Goal: Register for event/course

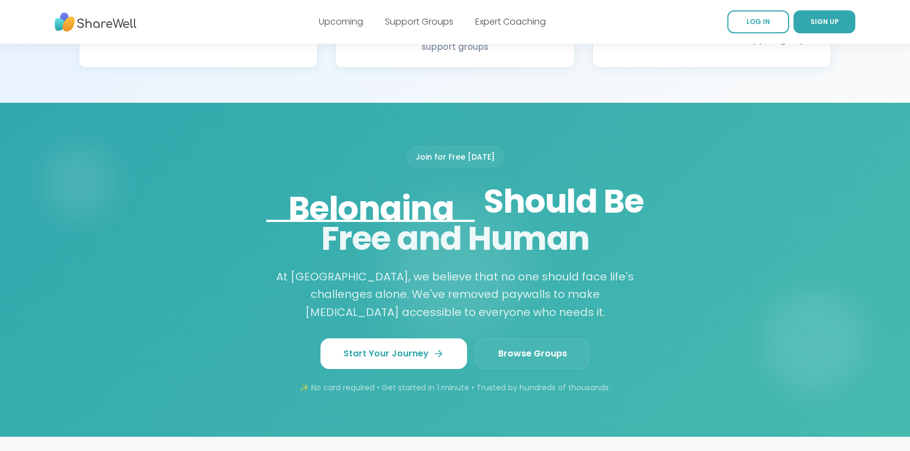
scroll to position [786, 0]
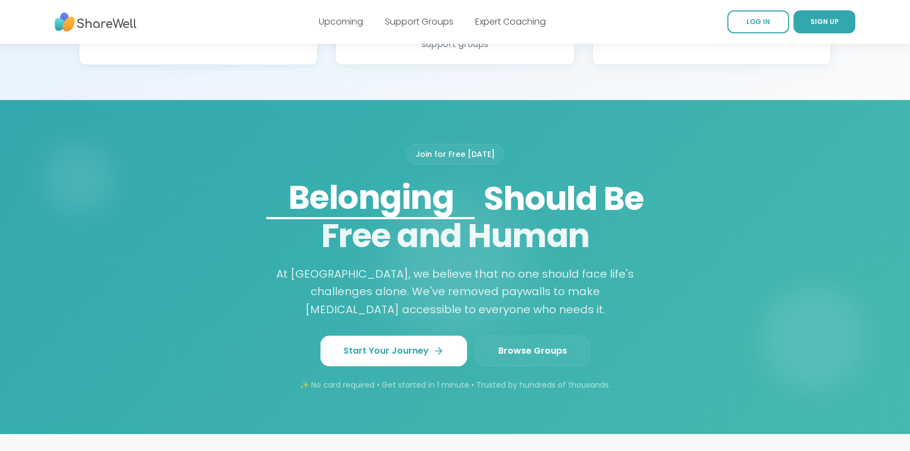
click at [517, 344] on span "Browse Groups" at bounding box center [532, 350] width 69 height 13
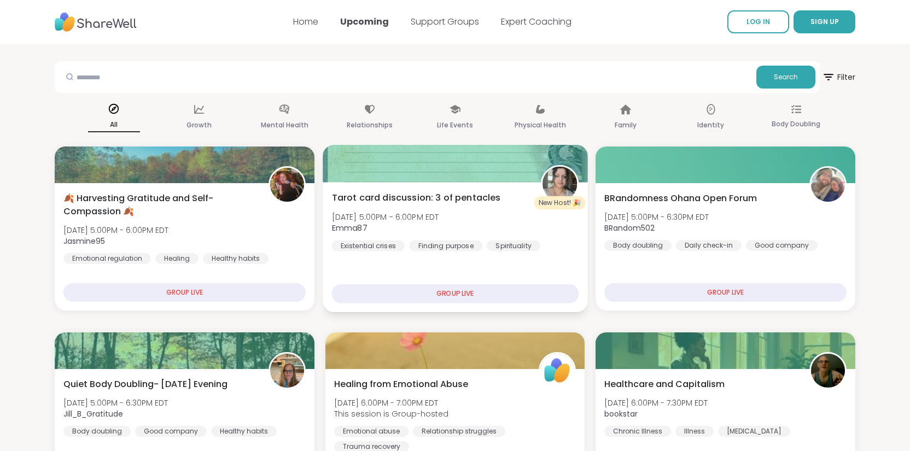
click at [421, 292] on div "GROUP LIVE" at bounding box center [454, 293] width 247 height 19
click at [412, 291] on div "GROUP LIVE" at bounding box center [454, 293] width 247 height 19
click at [417, 292] on div "GROUP LIVE" at bounding box center [454, 293] width 247 height 19
click at [432, 189] on div "Tarot card discussion: 3 of pentacles Fri, Oct 10 | 5:00PM - 6:00PM EDT Emma87 …" at bounding box center [455, 247] width 265 height 130
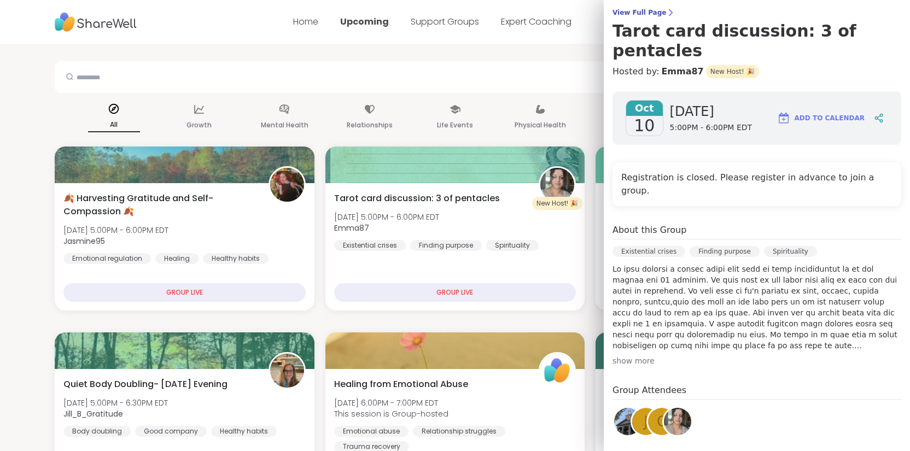
scroll to position [90, 0]
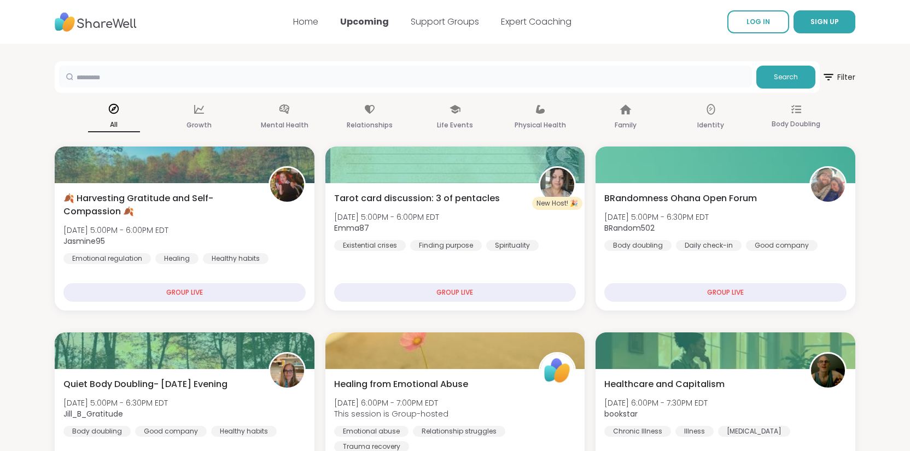
click at [574, 78] on input "text" at bounding box center [405, 77] width 693 height 22
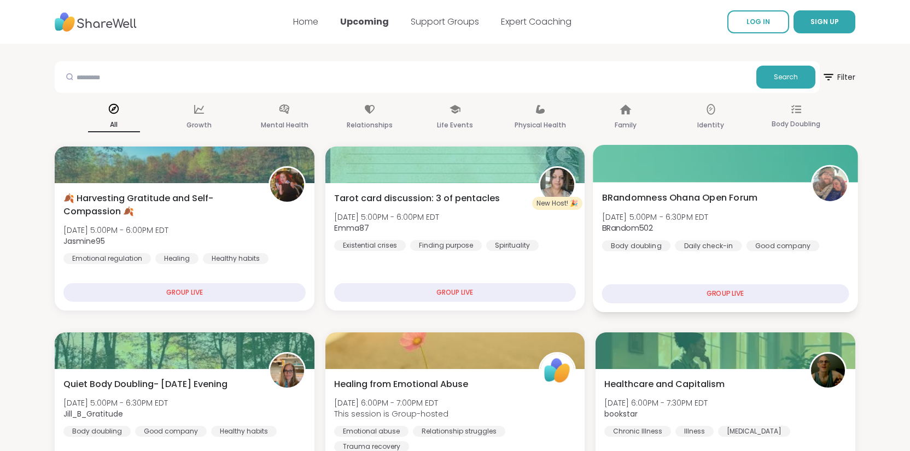
click at [672, 198] on span "BRandomness Ohana Open Forum" at bounding box center [680, 197] width 156 height 13
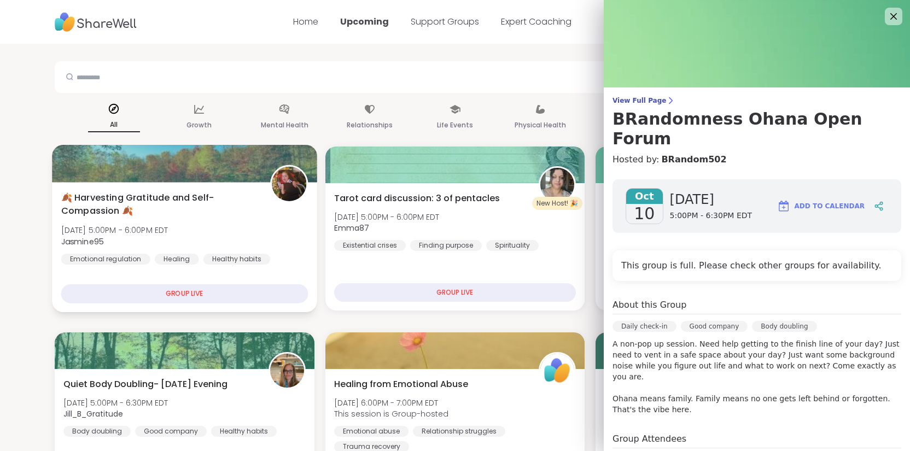
click at [238, 230] on div "🍂 Harvesting Gratitude and Self-Compassion 🍂 Fri, Oct 10 | 5:00PM - 6:00PM EDT …" at bounding box center [184, 228] width 247 height 74
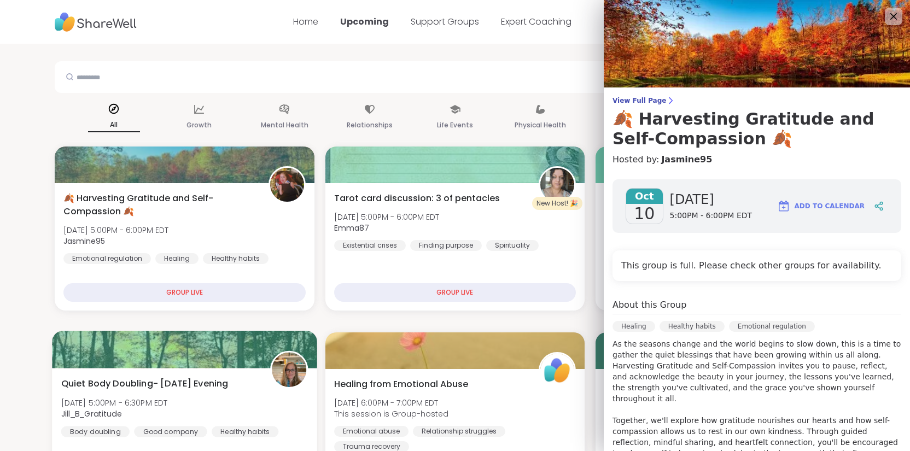
click at [186, 403] on div "Quiet Body Doubling- Friday Evening Fri, Oct 10 | 5:00PM - 6:30PM EDT Jill_B_Gr…" at bounding box center [184, 407] width 247 height 60
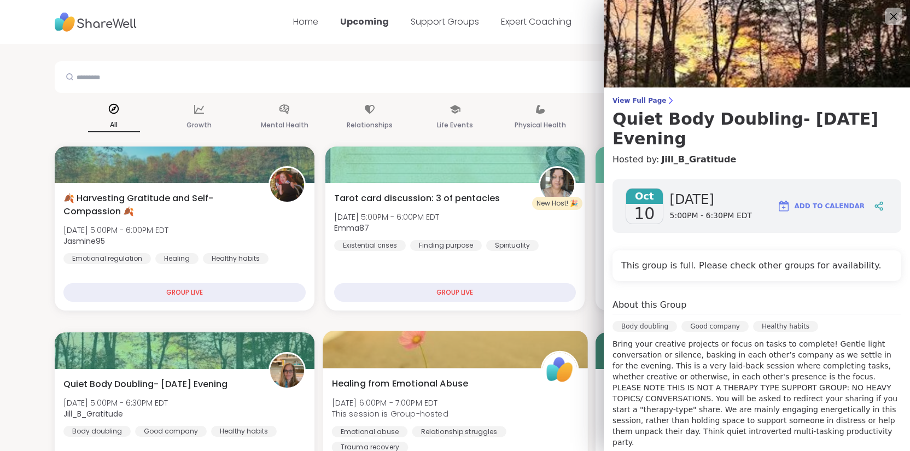
click at [392, 404] on span "Fri, Oct 10 | 6:00PM - 7:00PM EDT" at bounding box center [389, 402] width 116 height 11
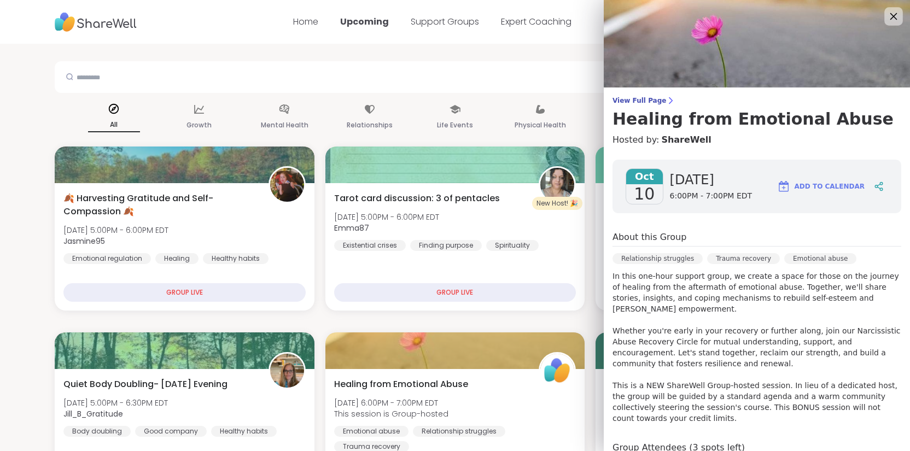
click at [890, 16] on icon at bounding box center [893, 16] width 14 height 14
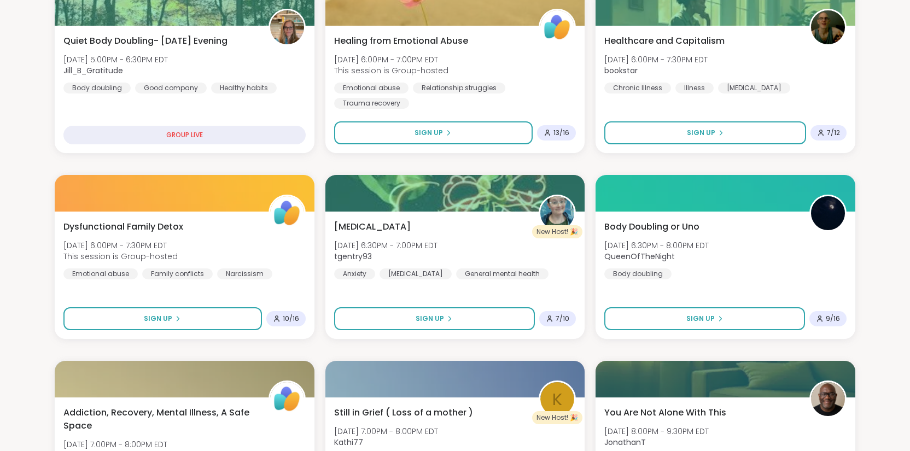
scroll to position [347, 0]
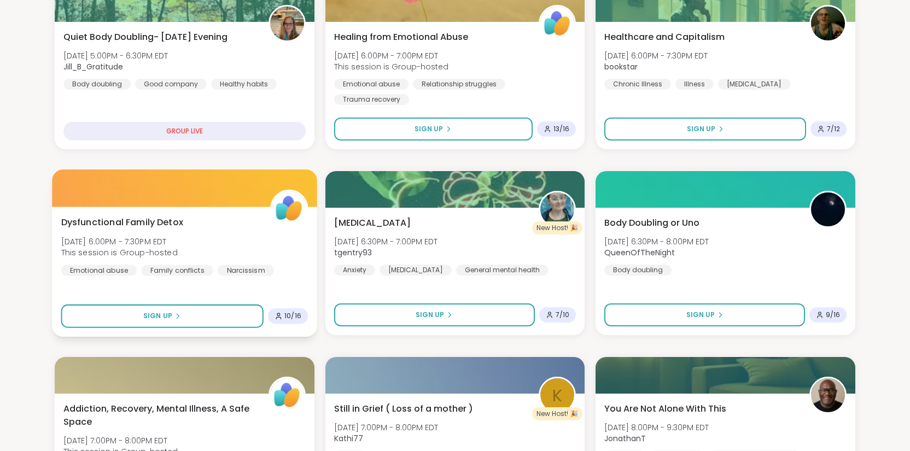
click at [134, 266] on div "Emotional abuse" at bounding box center [99, 270] width 76 height 11
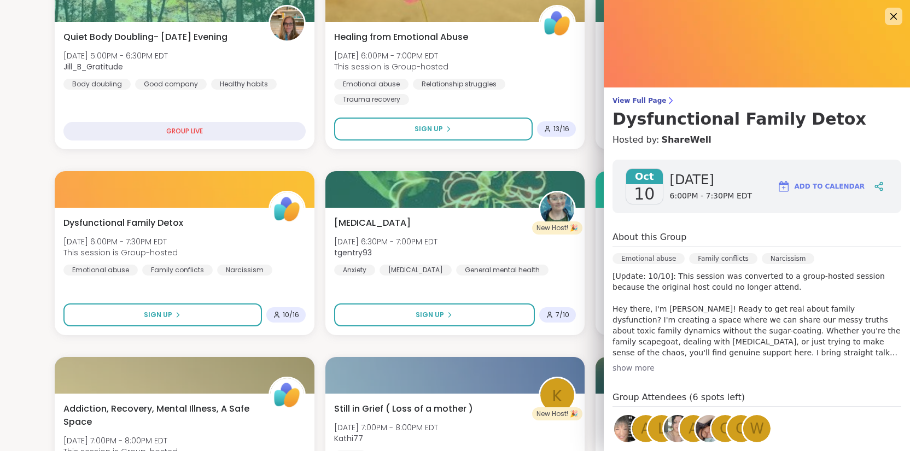
click at [624, 368] on div "show more" at bounding box center [756, 367] width 289 height 11
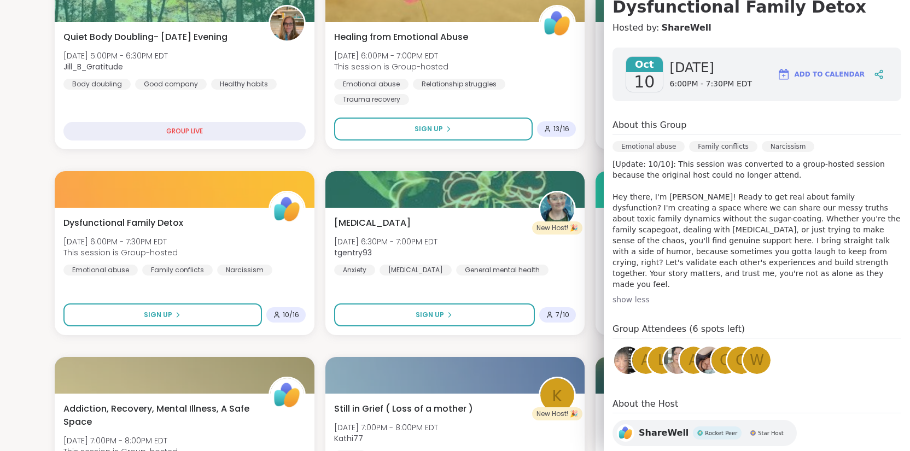
scroll to position [149, 0]
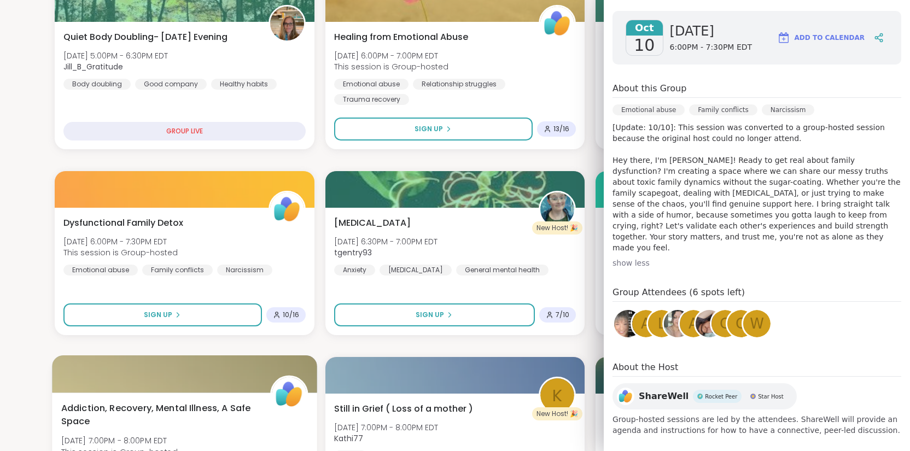
click at [184, 420] on span "Addiction, Recovery, Mental Illness, A Safe Space" at bounding box center [159, 415] width 197 height 27
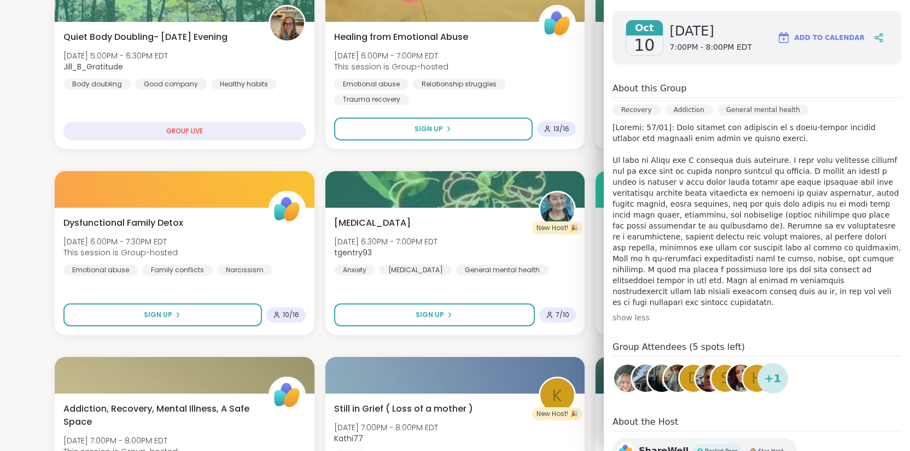
click at [622, 7] on div "Oct 10 Friday 7:00PM - 8:00PM EDT Add to Calendar About this Group Recovery Add…" at bounding box center [757, 250] width 306 height 497
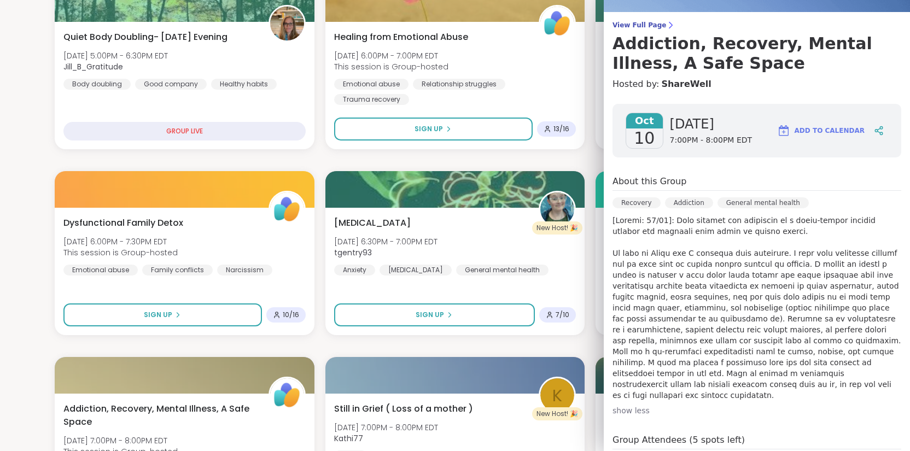
scroll to position [0, 0]
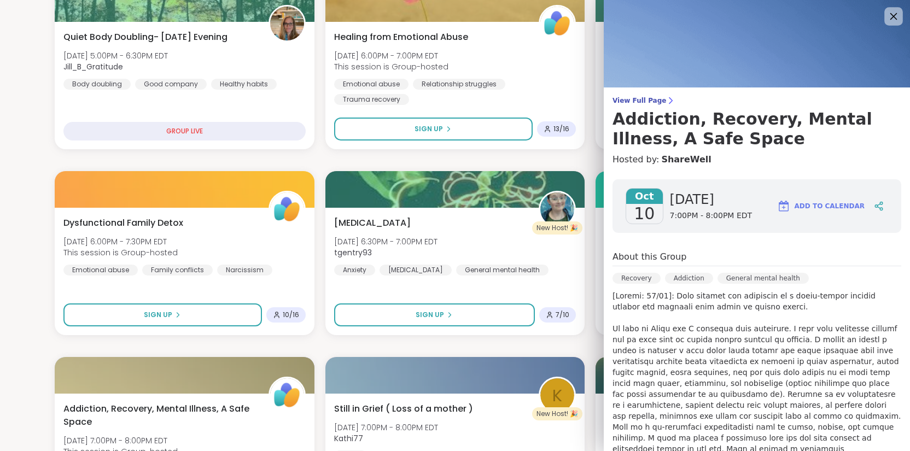
click at [896, 14] on icon at bounding box center [893, 16] width 14 height 14
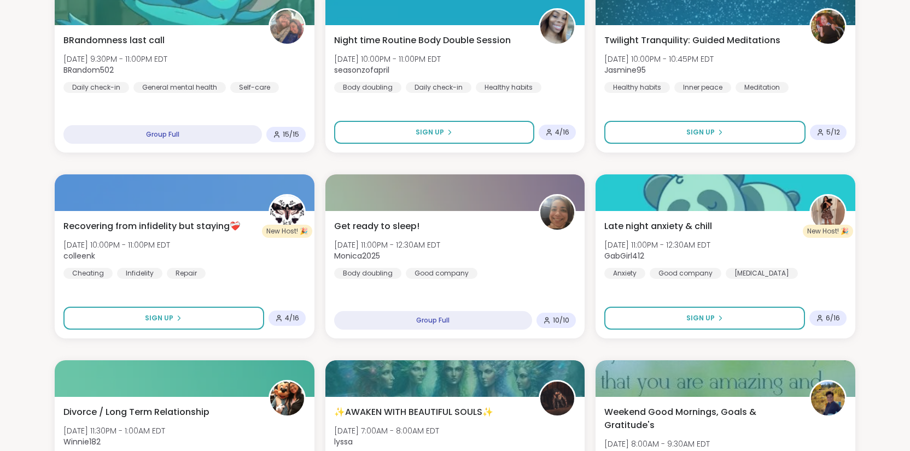
scroll to position [1092, 0]
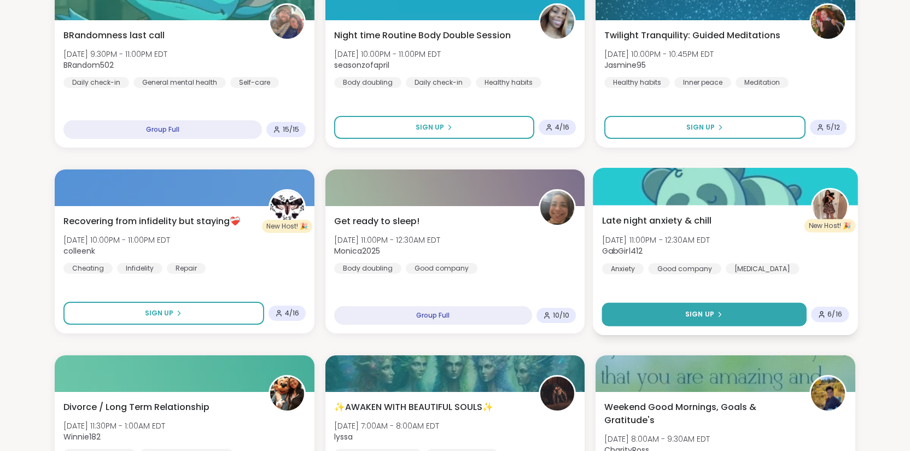
click at [688, 311] on span "Sign Up" at bounding box center [699, 314] width 29 height 10
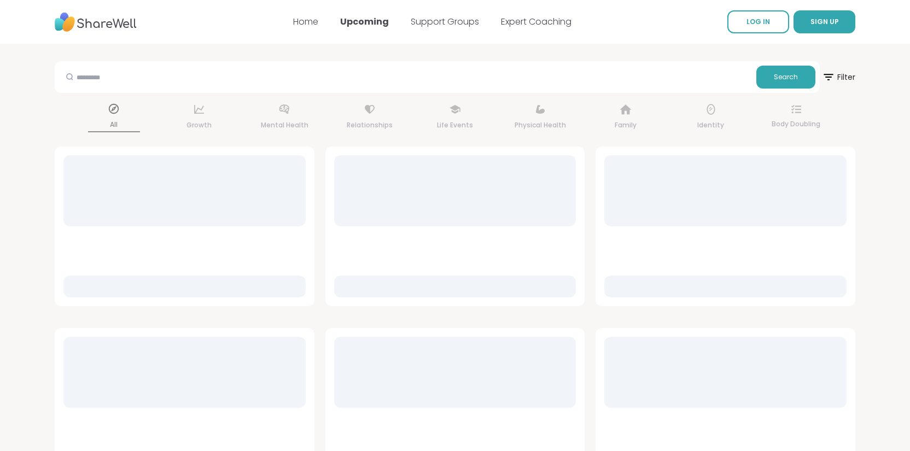
scroll to position [1, 0]
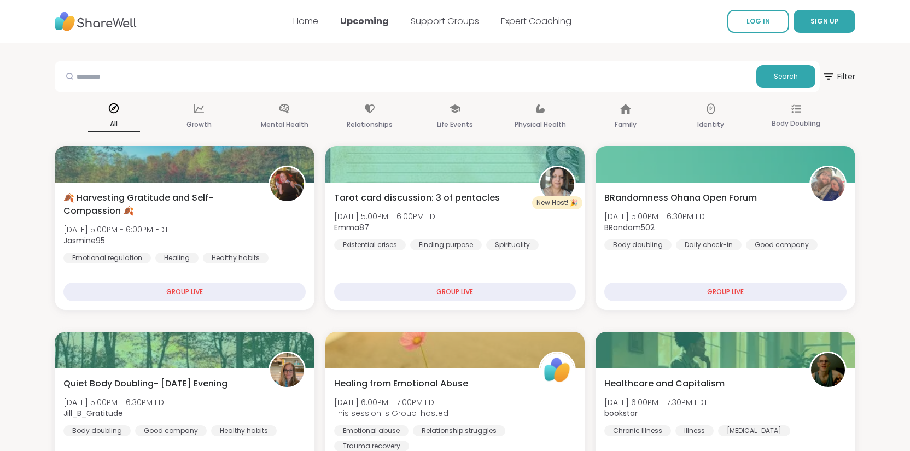
click at [454, 21] on link "Support Groups" at bounding box center [445, 21] width 68 height 13
